Goal: Task Accomplishment & Management: Manage account settings

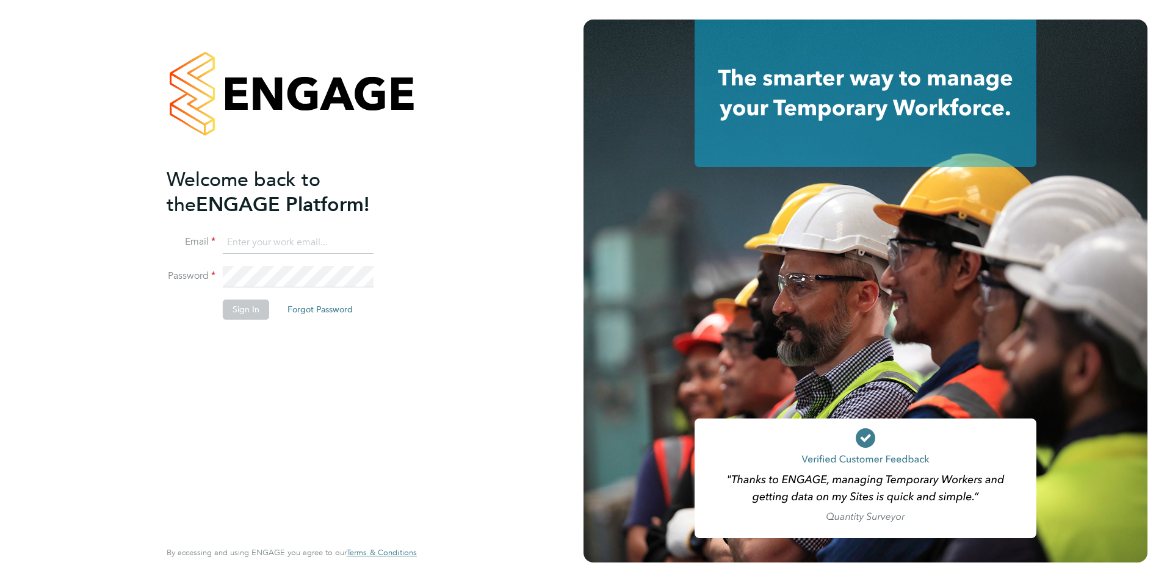
click at [237, 244] on input at bounding box center [298, 243] width 151 height 22
type input "adam.bramley@bgis.com"
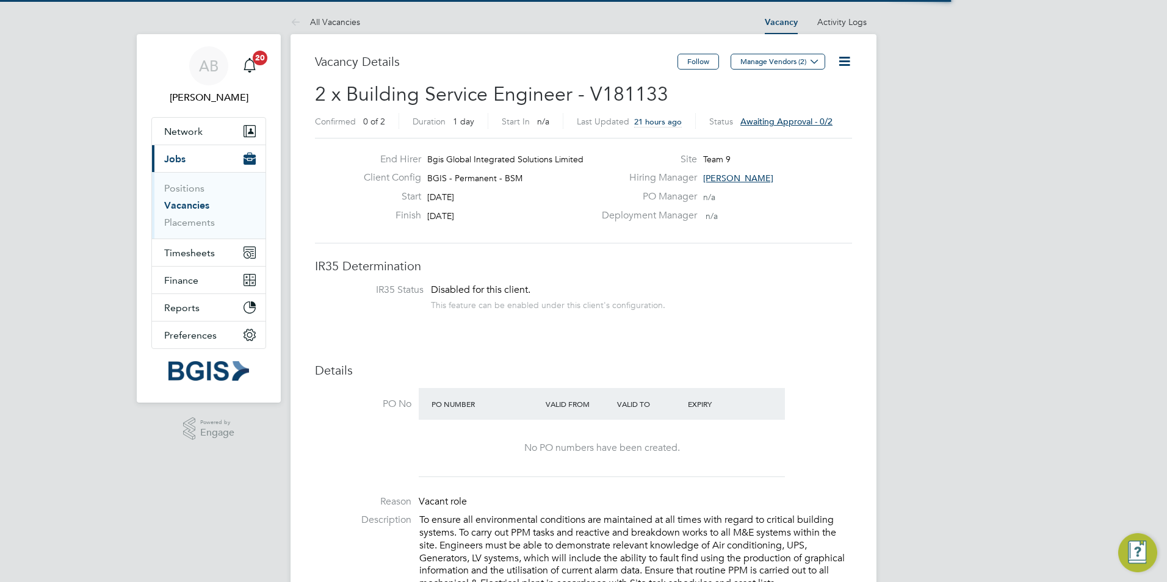
scroll to position [36, 85]
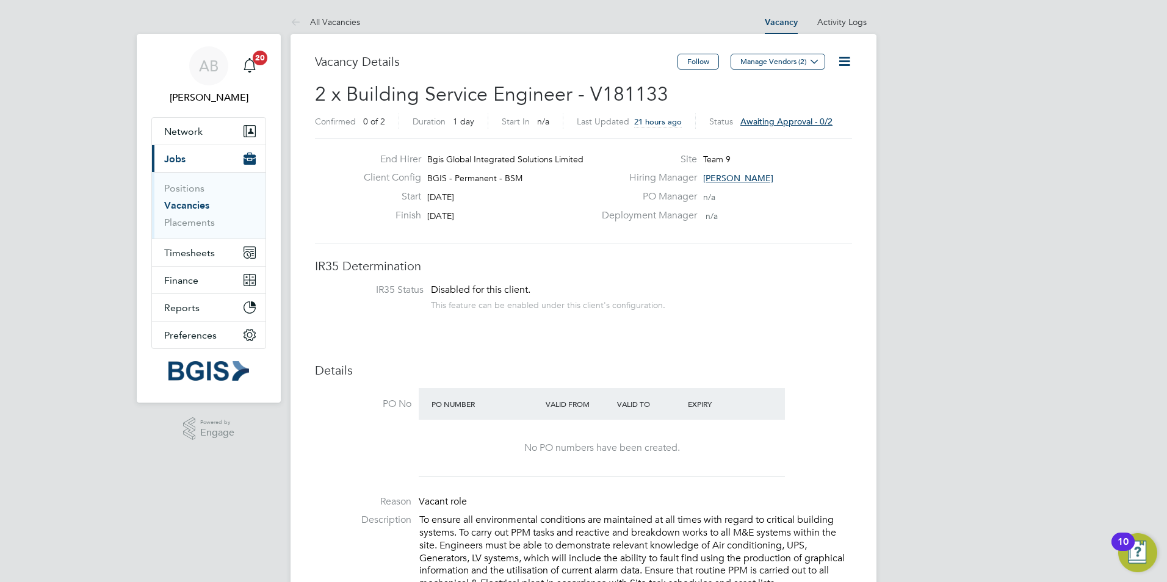
click at [767, 120] on span "Awaiting approval - 0/2" at bounding box center [786, 121] width 92 height 11
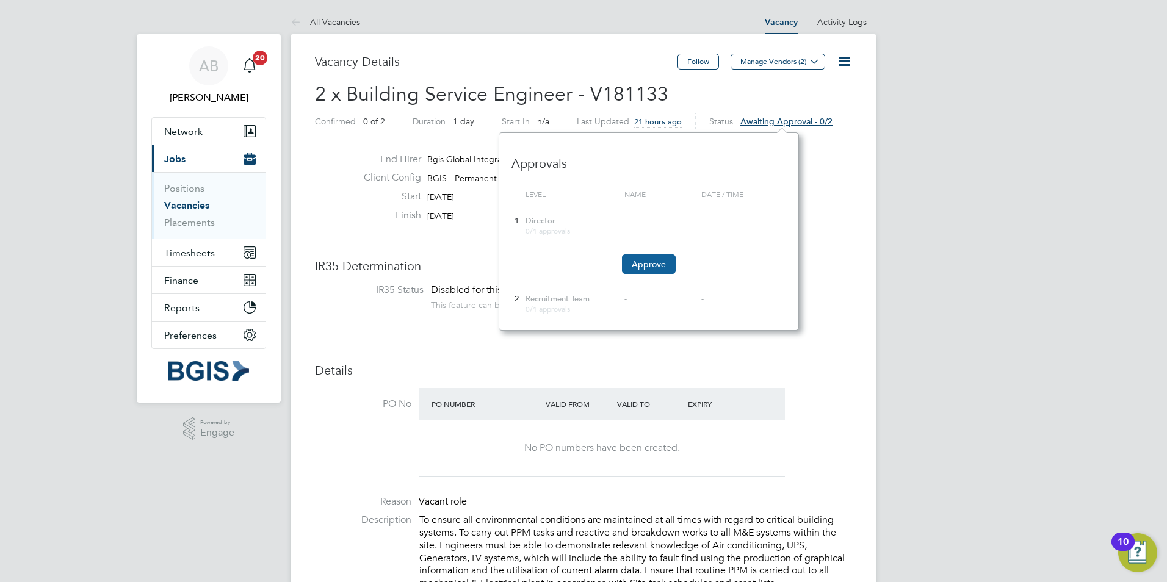
click at [643, 259] on button "Approve" at bounding box center [649, 265] width 54 height 20
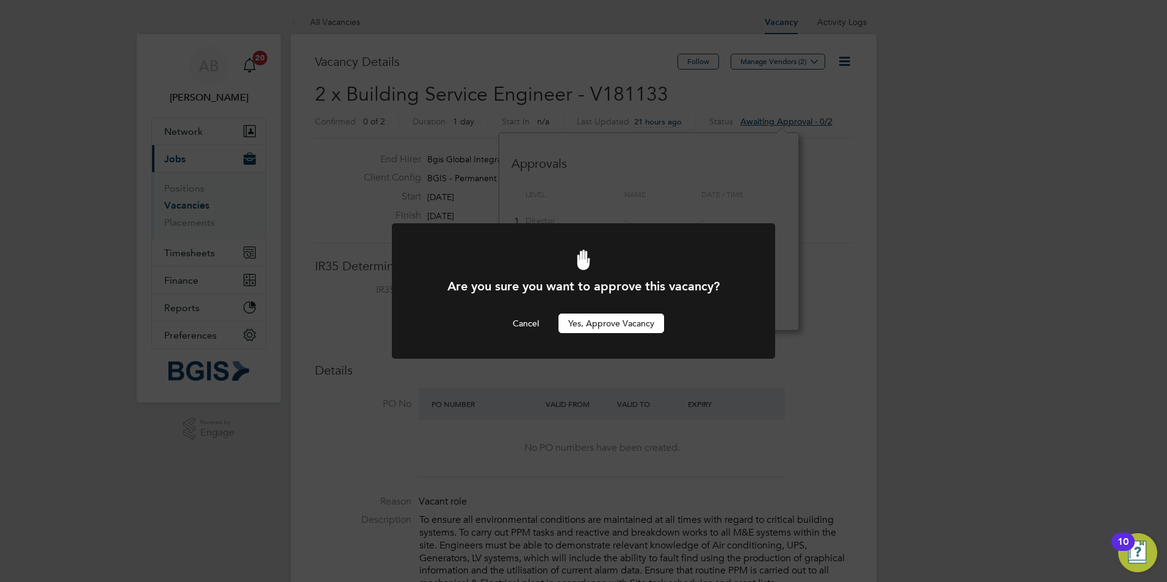
click at [595, 322] on button "Yes, Approve Vacancy" at bounding box center [612, 324] width 106 height 20
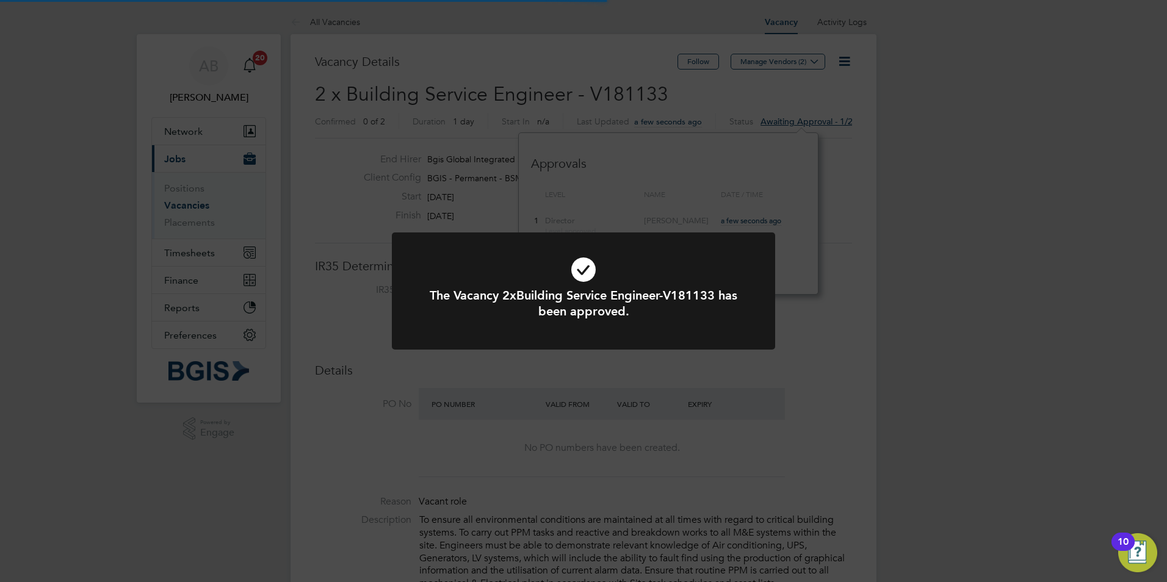
scroll to position [36, 85]
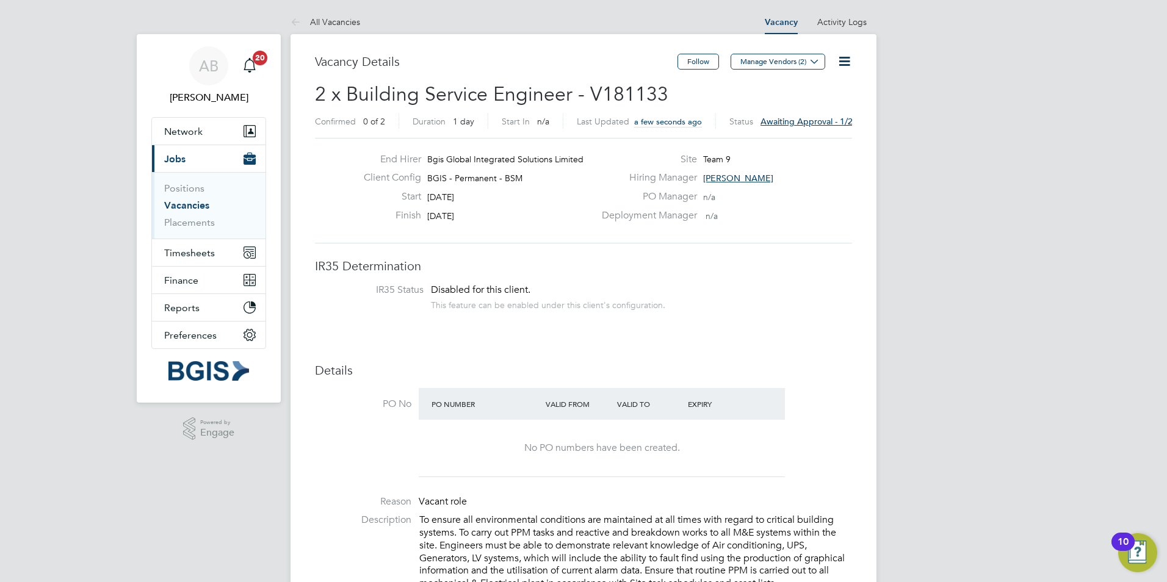
click at [187, 164] on button "Current page: Jobs" at bounding box center [209, 158] width 114 height 27
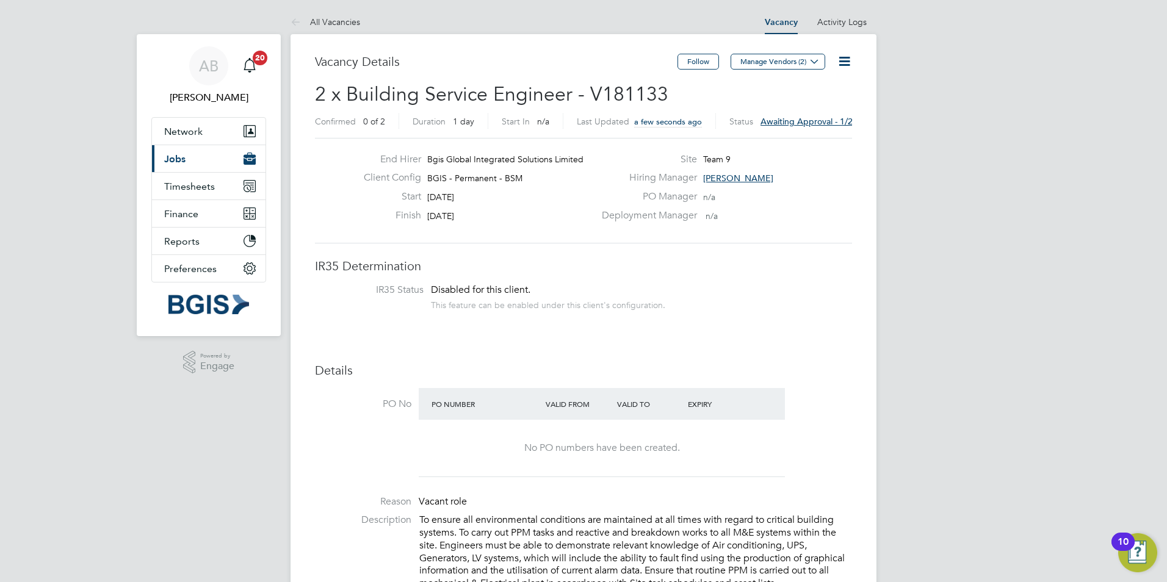
click at [173, 154] on span "Jobs" at bounding box center [174, 159] width 21 height 12
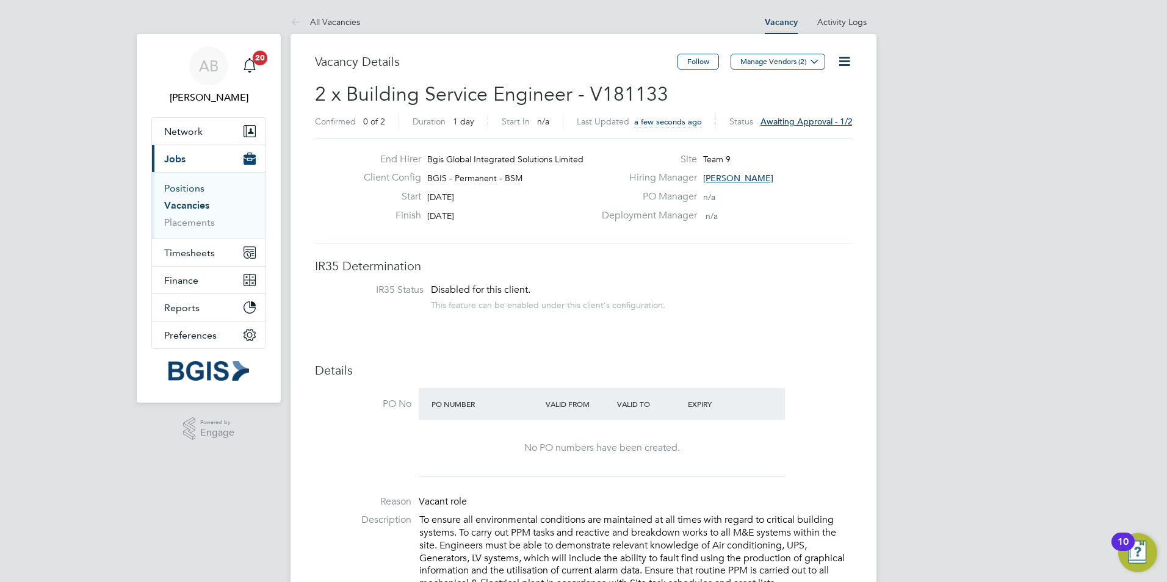
click at [193, 189] on link "Positions" at bounding box center [184, 189] width 40 height 12
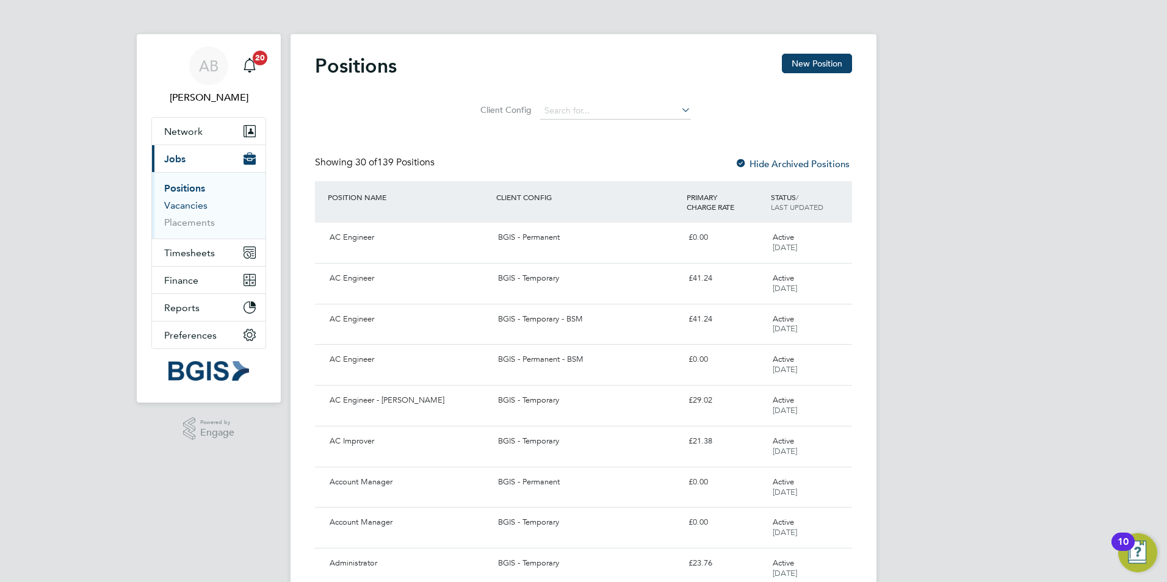
click at [189, 203] on link "Vacancies" at bounding box center [185, 206] width 43 height 12
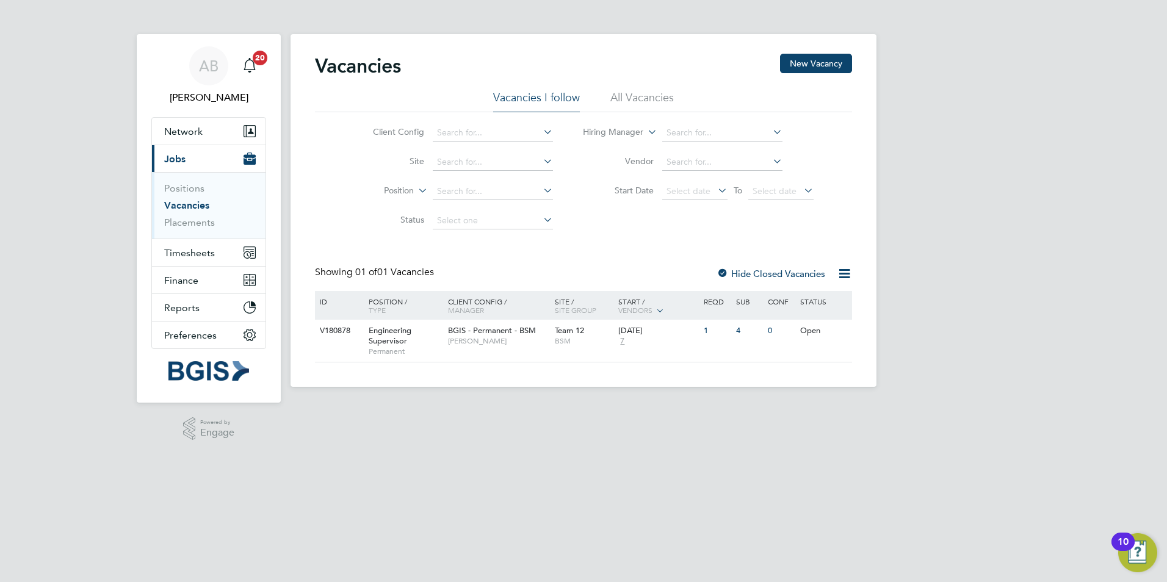
click at [635, 93] on li "All Vacancies" at bounding box center [641, 101] width 63 height 22
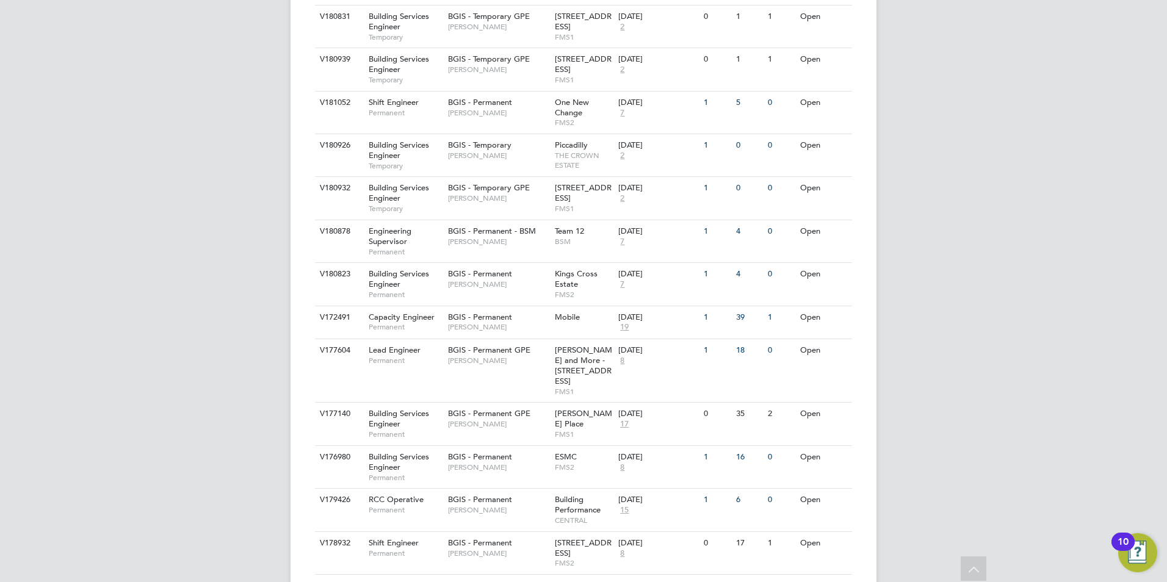
scroll to position [642, 0]
